Goal: Navigation & Orientation: Find specific page/section

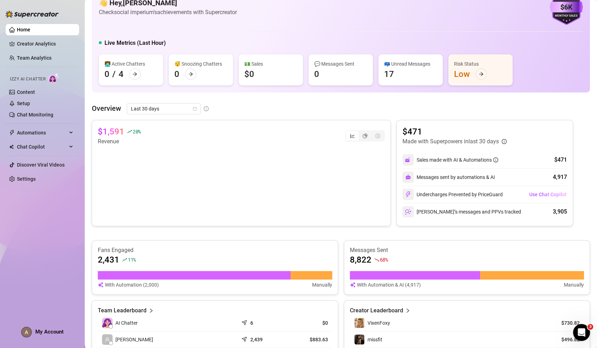
scroll to position [1, 0]
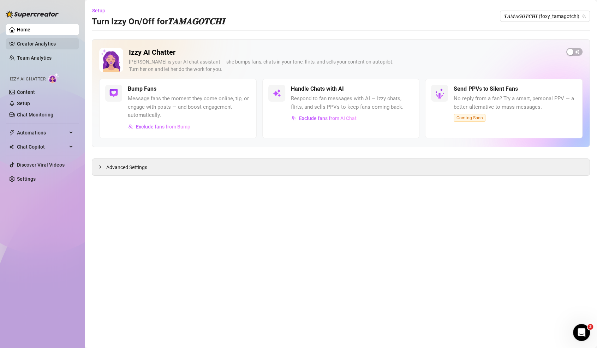
click at [50, 43] on link "Creator Analytics" at bounding box center [45, 43] width 57 height 11
